Goal: Information Seeking & Learning: Learn about a topic

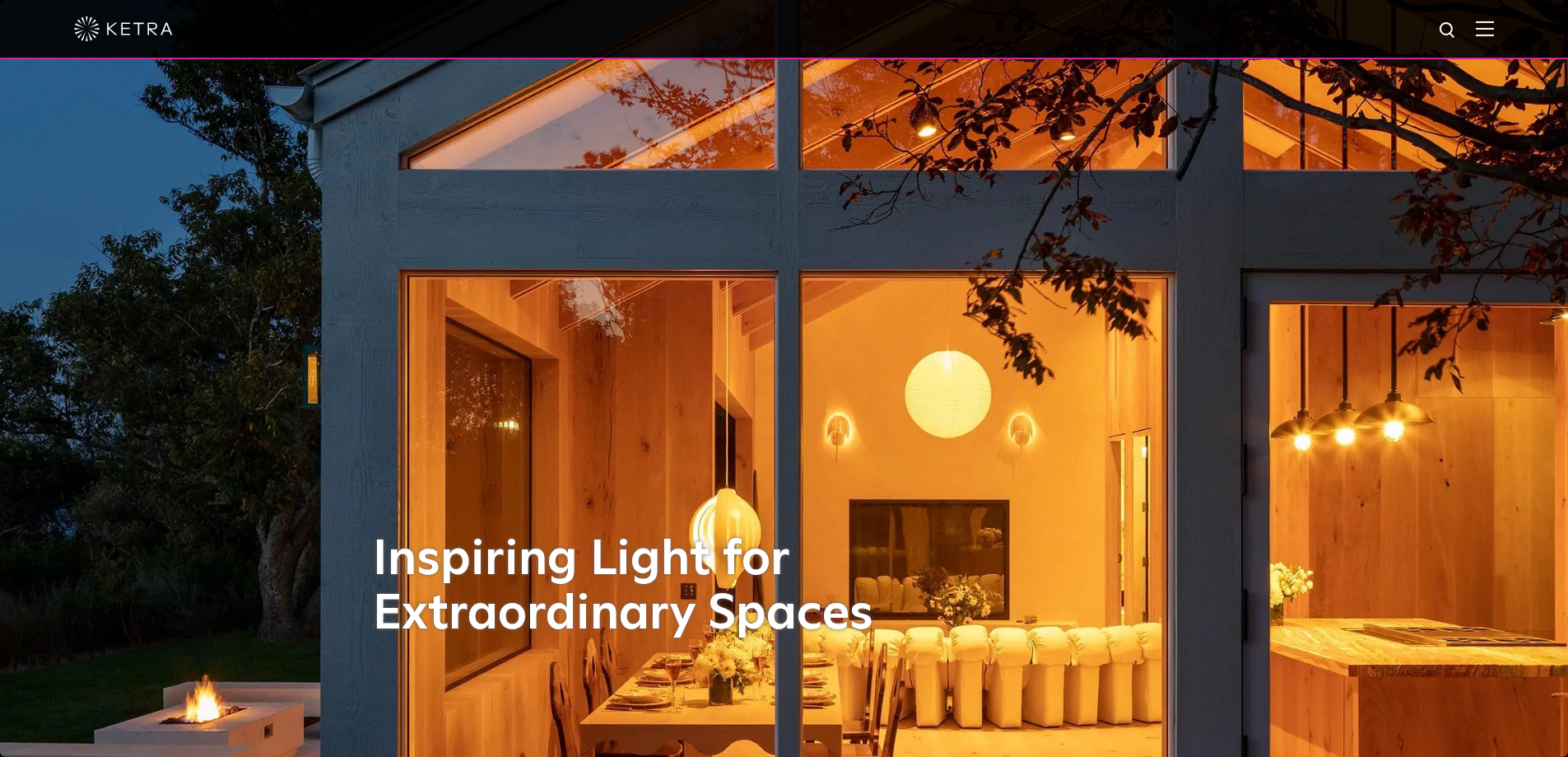
click at [1493, 36] on img at bounding box center [1484, 28] width 18 height 15
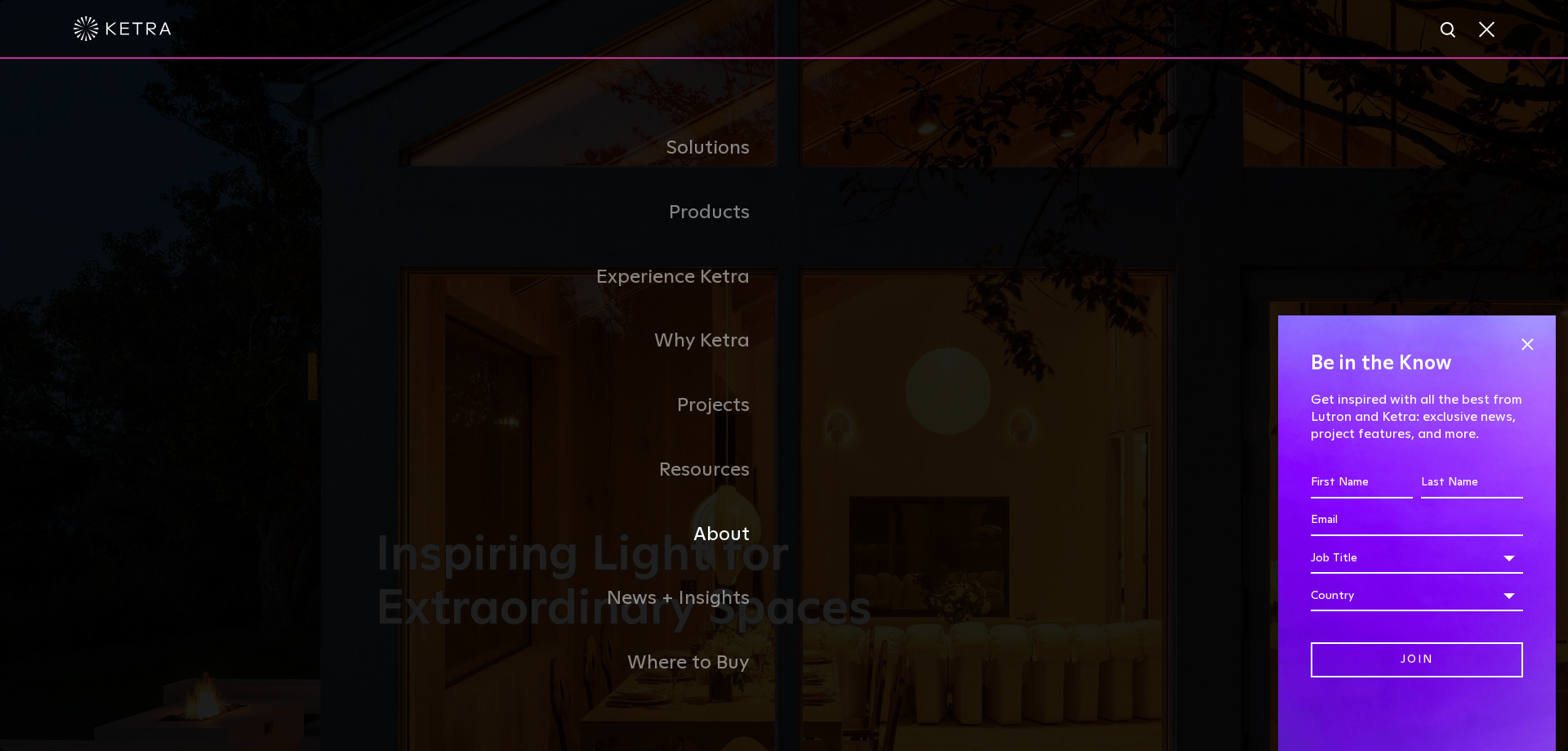
click at [728, 538] on link "About" at bounding box center [580, 534] width 408 height 64
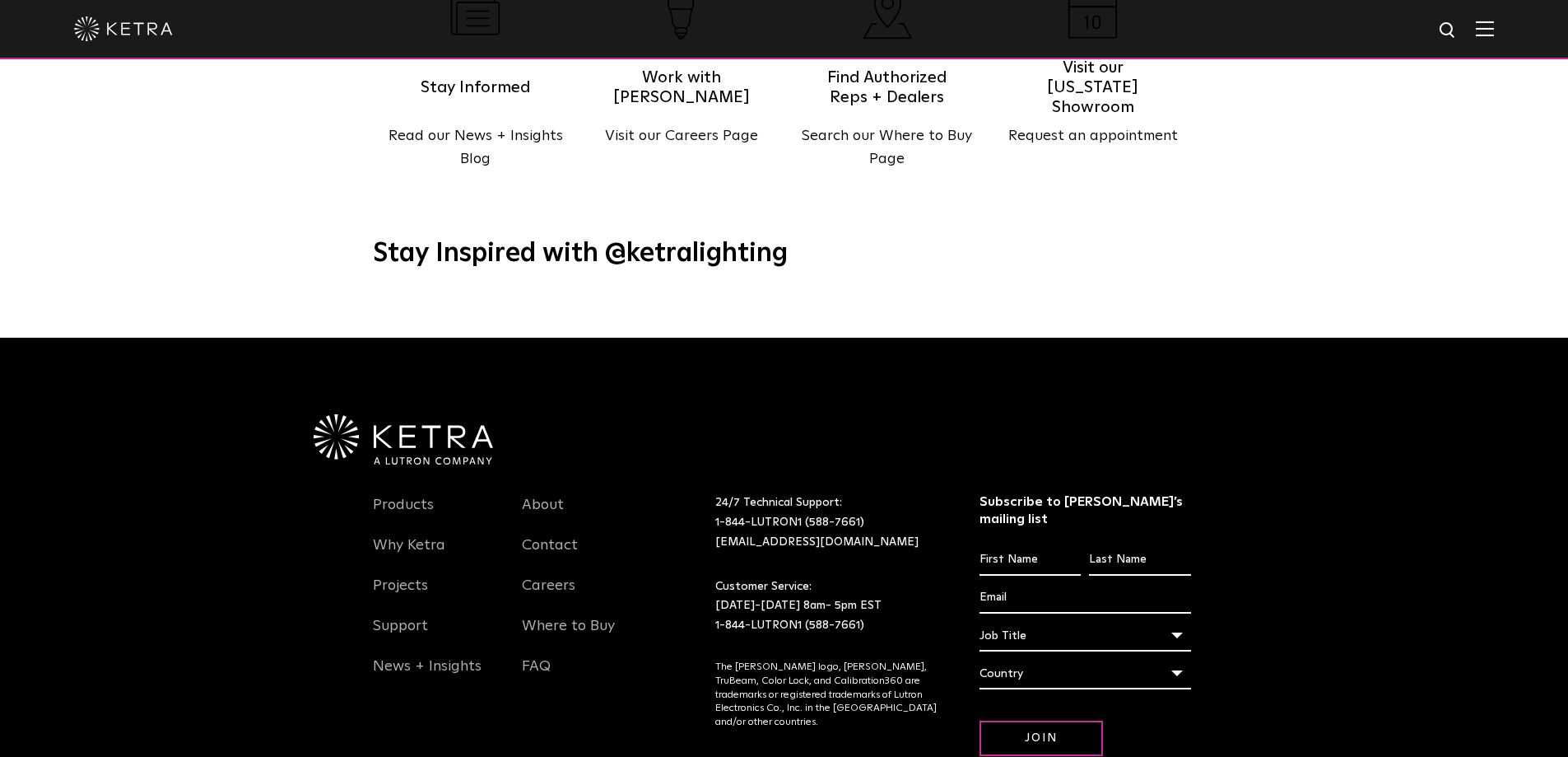
scroll to position [2123, 0]
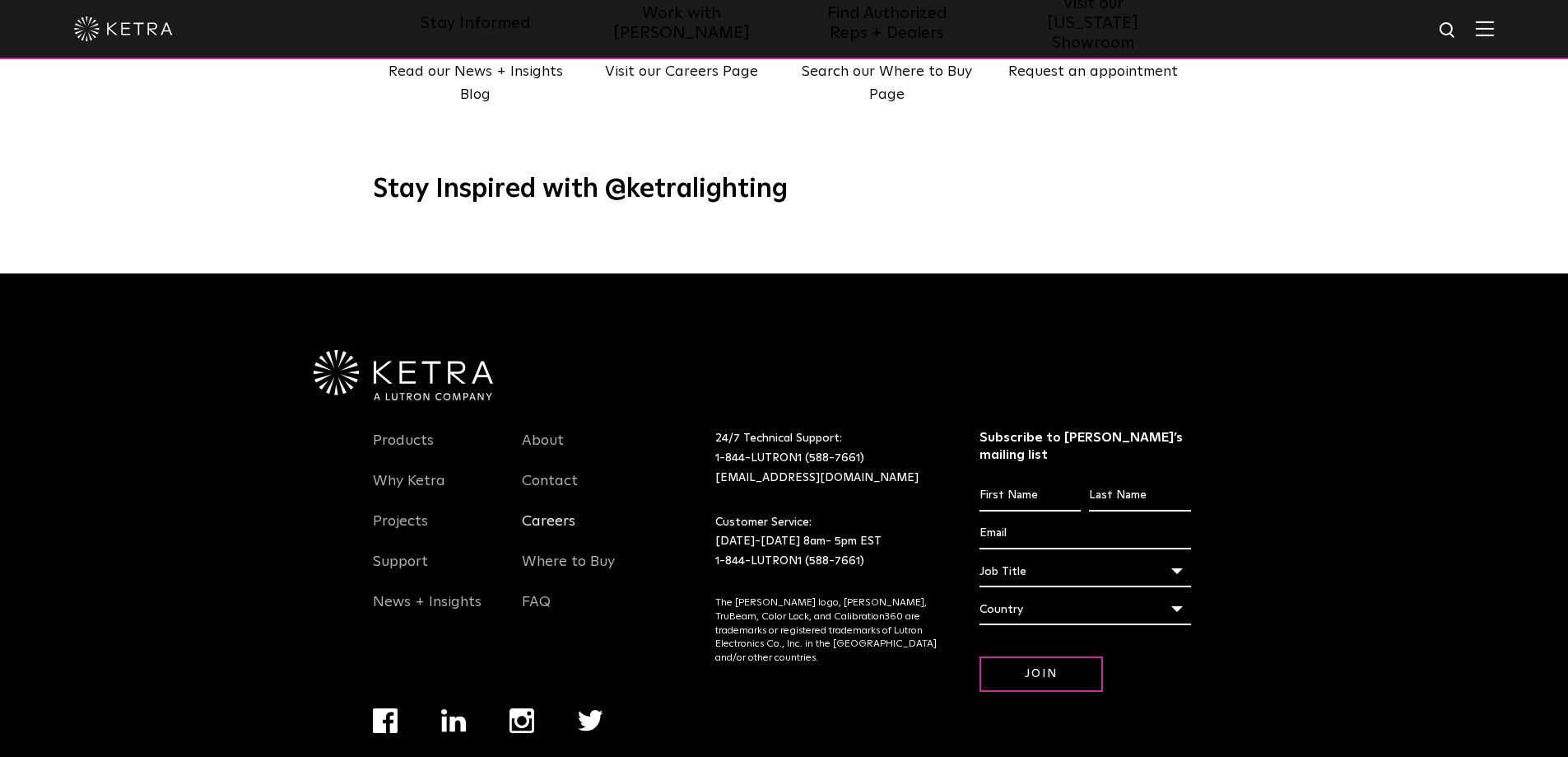
click at [536, 512] on link "Careers" at bounding box center [548, 531] width 54 height 38
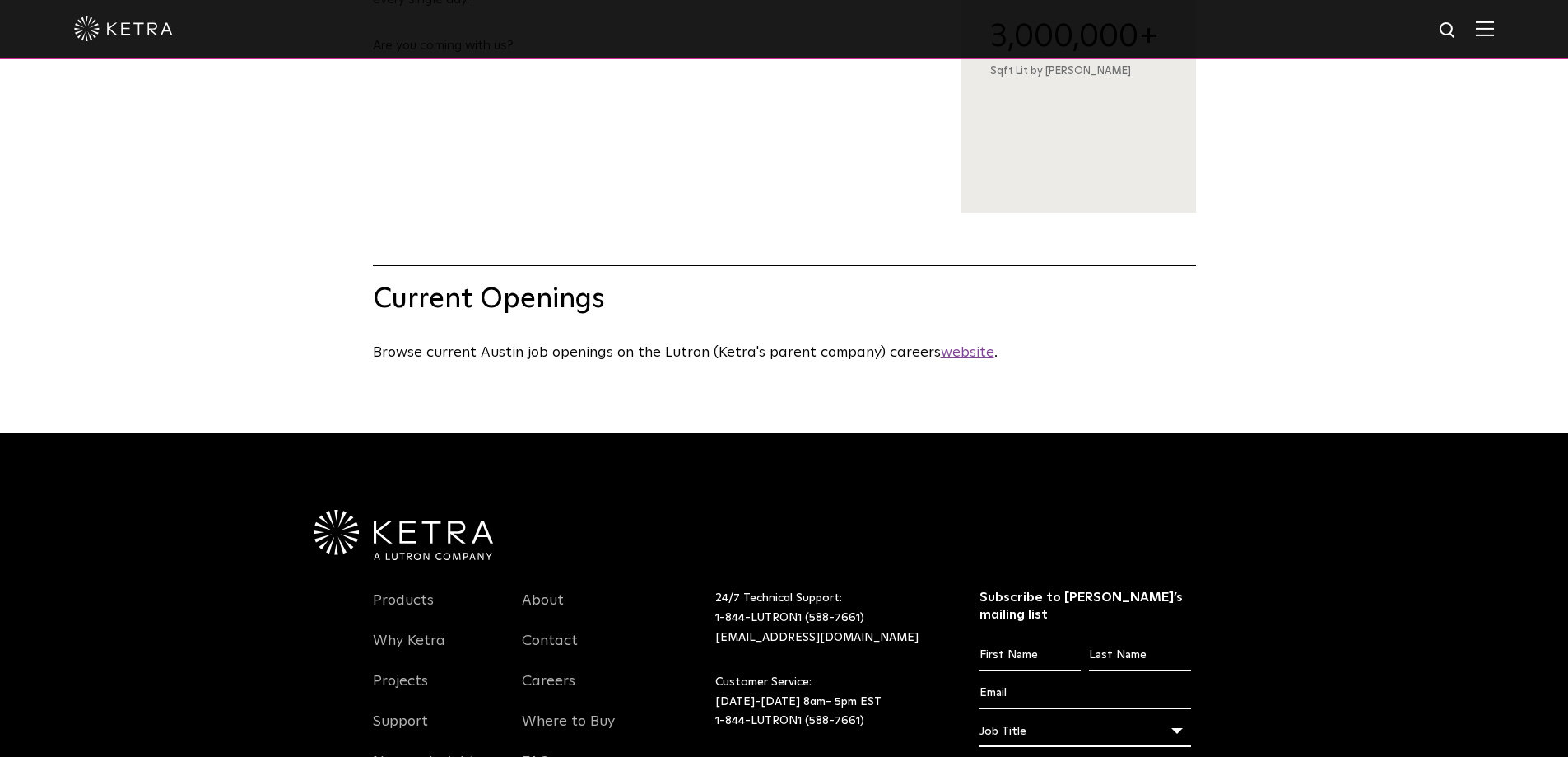
scroll to position [659, 0]
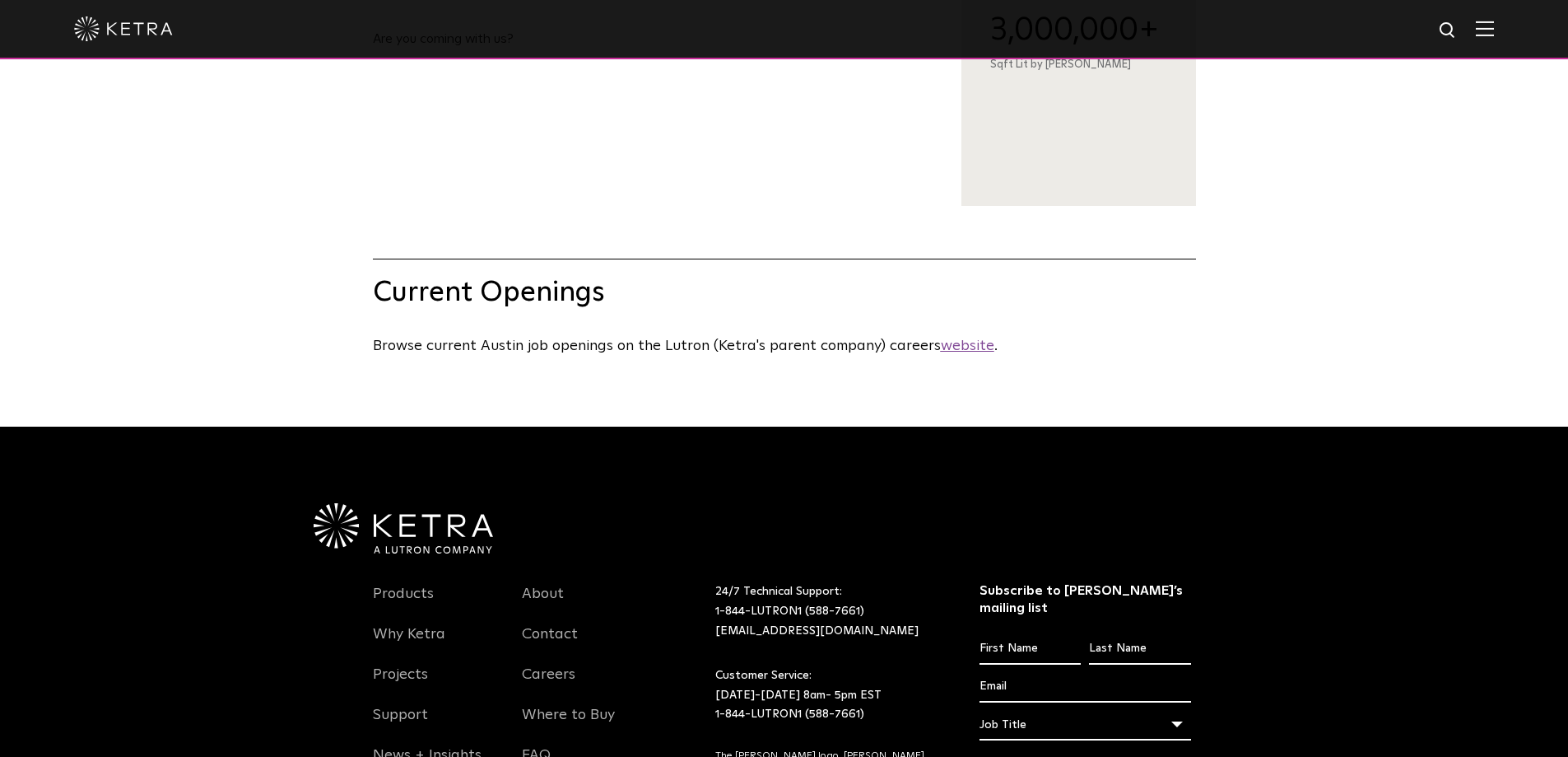
click at [967, 353] on u "website" at bounding box center [967, 345] width 54 height 15
